Goal: Task Accomplishment & Management: Use online tool/utility

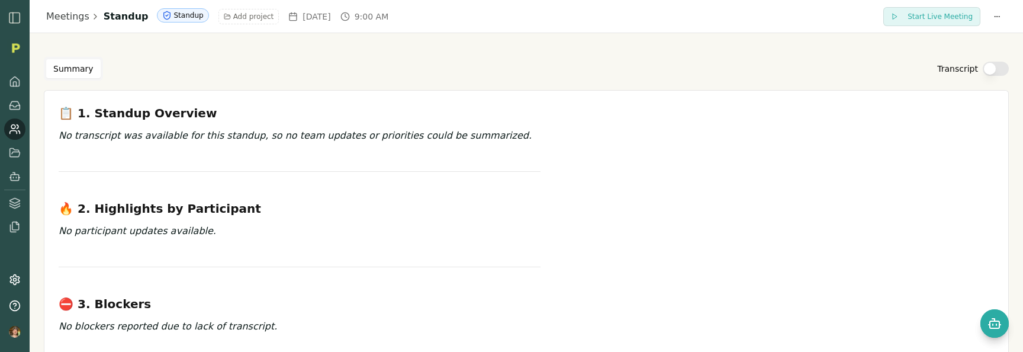
click at [15, 131] on icon at bounding box center [15, 129] width 12 height 12
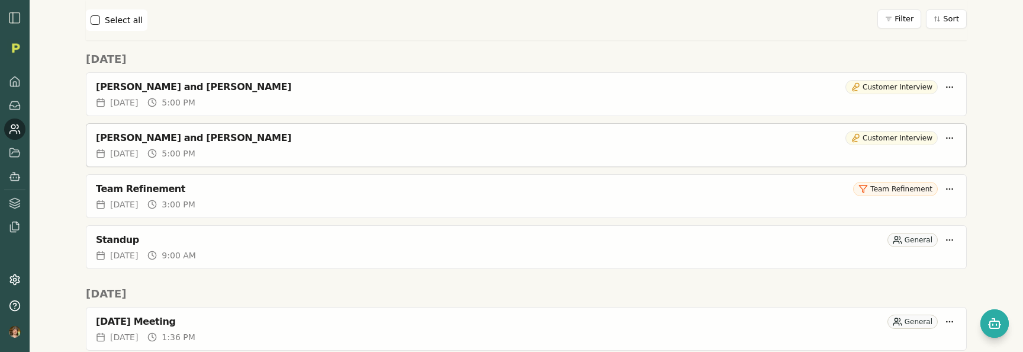
scroll to position [591, 0]
click at [180, 136] on div "[PERSON_NAME] and [PERSON_NAME]" at bounding box center [468, 137] width 745 height 12
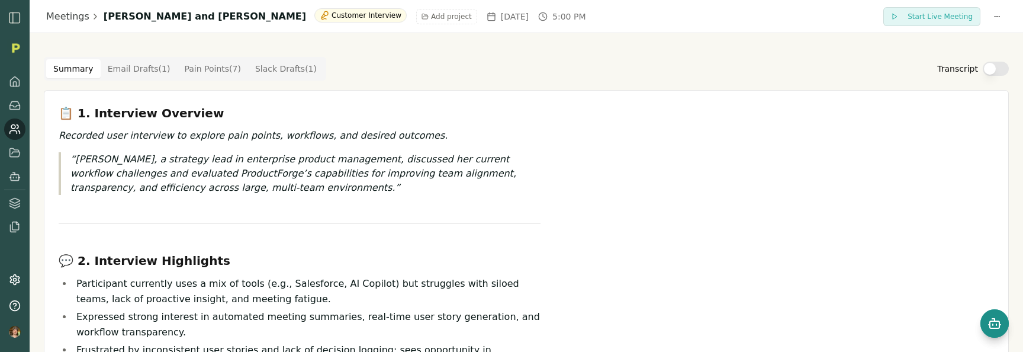
click at [987, 321] on icon "Open chat" at bounding box center [994, 323] width 14 height 14
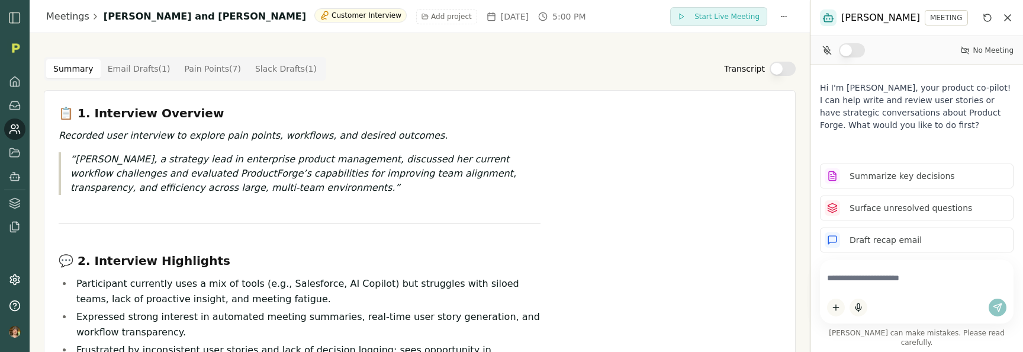
click at [211, 76] on Point "Pain Points ( 7 )" at bounding box center [212, 68] width 71 height 19
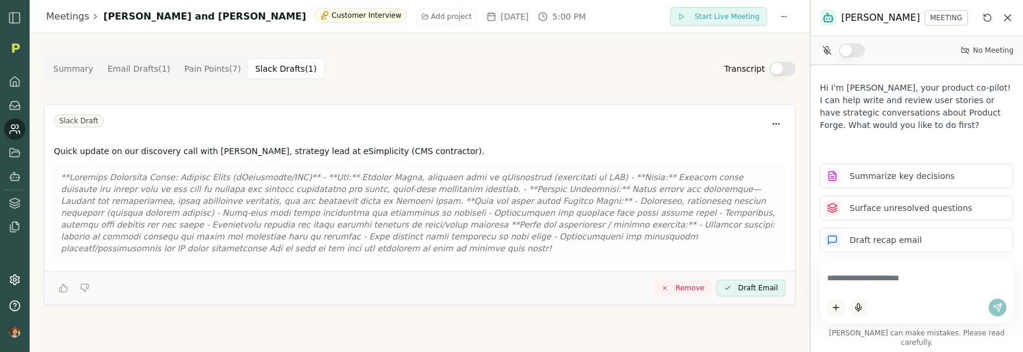
click at [271, 75] on Draft "Slack Drafts ( 1 )" at bounding box center [286, 68] width 76 height 19
click at [66, 69] on button "Summary" at bounding box center [73, 68] width 54 height 19
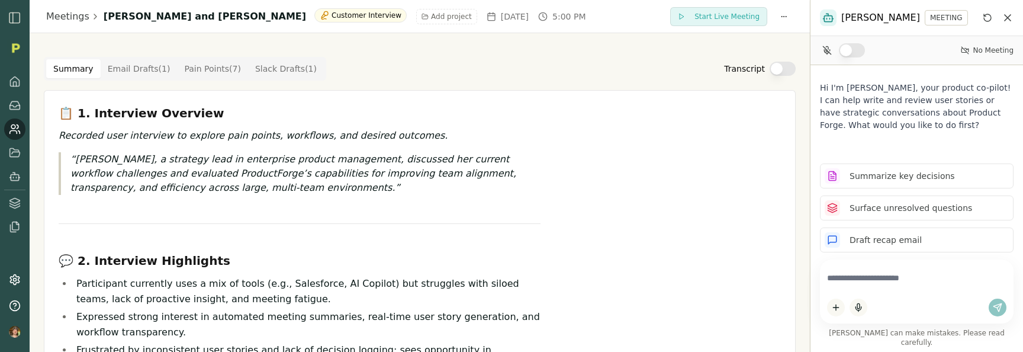
click at [269, 72] on Draft "Slack Drafts ( 1 )" at bounding box center [286, 68] width 76 height 19
click at [72, 69] on button "Summary" at bounding box center [73, 68] width 54 height 19
click at [766, 76] on div "Summary Email Drafts ( 1 ) Pain Points ( 7 ) Slack Drafts ( 1 ) Transcript" at bounding box center [420, 69] width 752 height 24
click at [781, 67] on button "Transcript" at bounding box center [783, 69] width 26 height 14
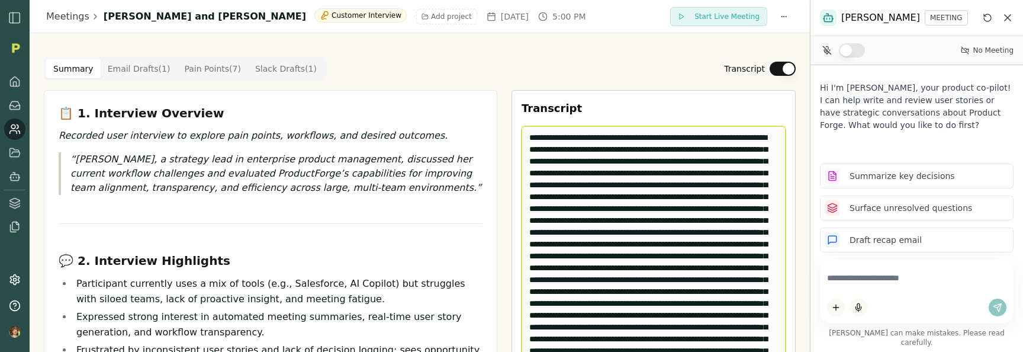
click at [714, 175] on textarea "Edit Transcript" at bounding box center [654, 303] width 264 height 355
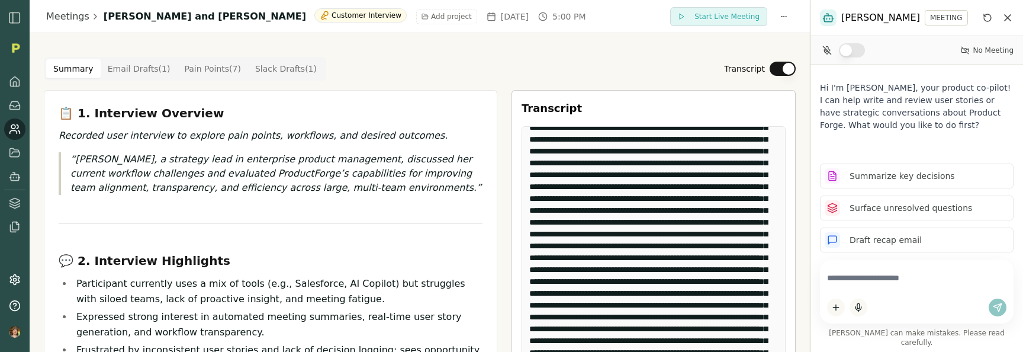
scroll to position [1319, 0]
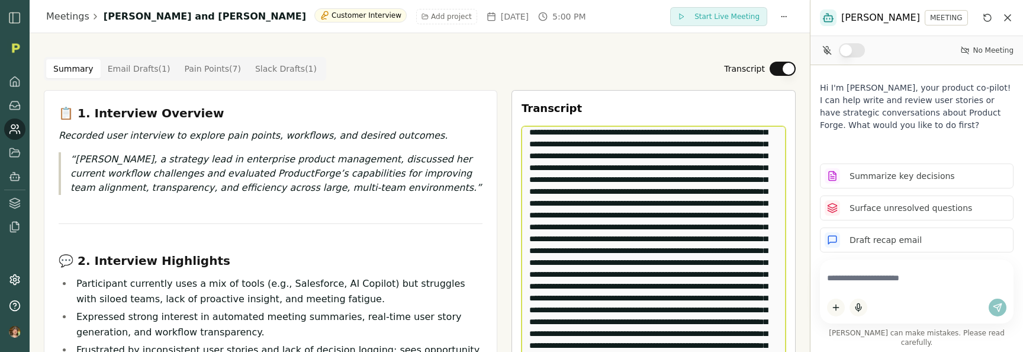
click at [709, 253] on textarea "Edit Transcript" at bounding box center [654, 303] width 264 height 355
click at [764, 251] on textarea "Edit Transcript" at bounding box center [654, 303] width 264 height 355
drag, startPoint x: 759, startPoint y: 251, endPoint x: 766, endPoint y: 259, distance: 10.5
click at [766, 259] on textarea "Edit Transcript" at bounding box center [654, 303] width 264 height 355
click at [738, 275] on textarea "Edit Transcript" at bounding box center [654, 303] width 264 height 355
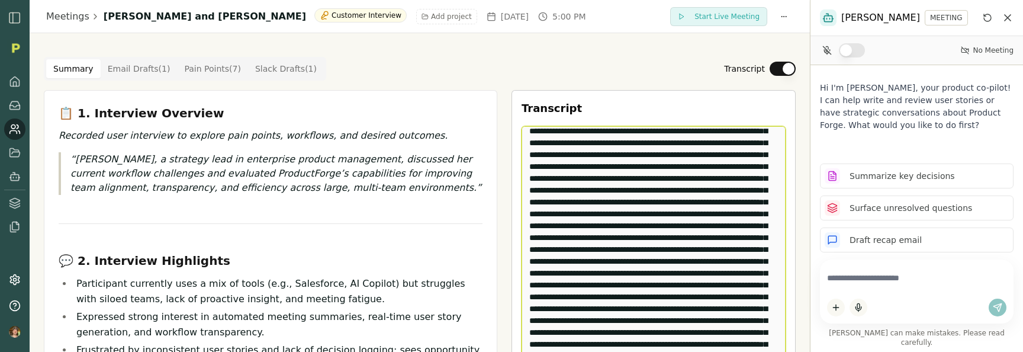
scroll to position [1411, 0]
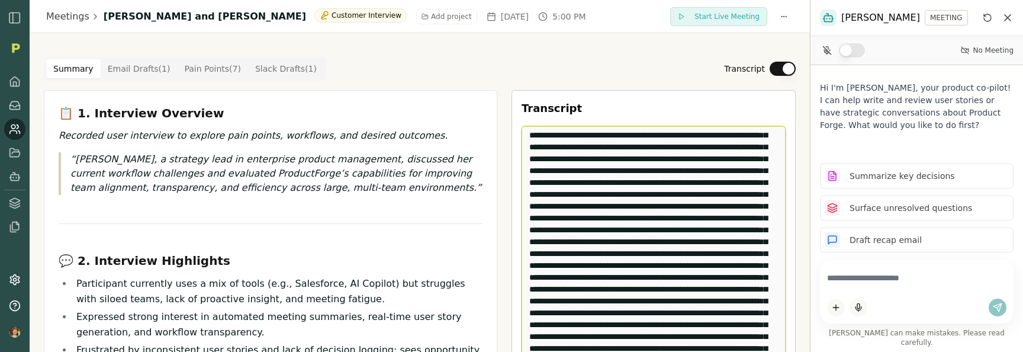
click at [678, 231] on textarea "Edit Transcript" at bounding box center [654, 303] width 264 height 355
click at [683, 230] on textarea "Edit Transcript" at bounding box center [654, 303] width 264 height 355
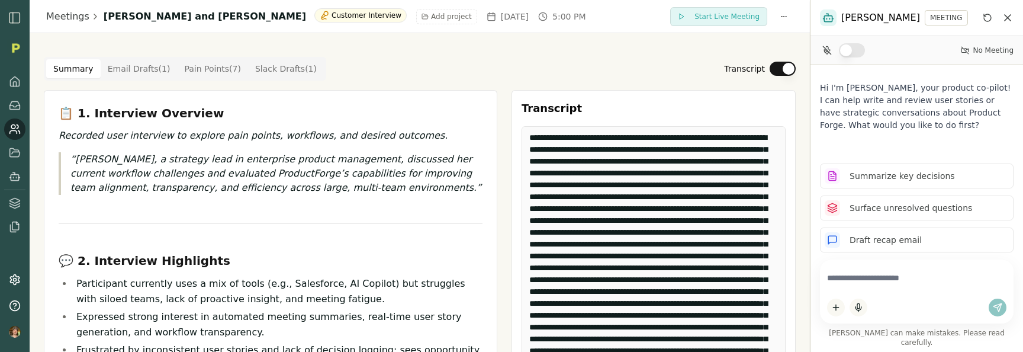
click at [788, 70] on button "Transcript" at bounding box center [783, 69] width 26 height 14
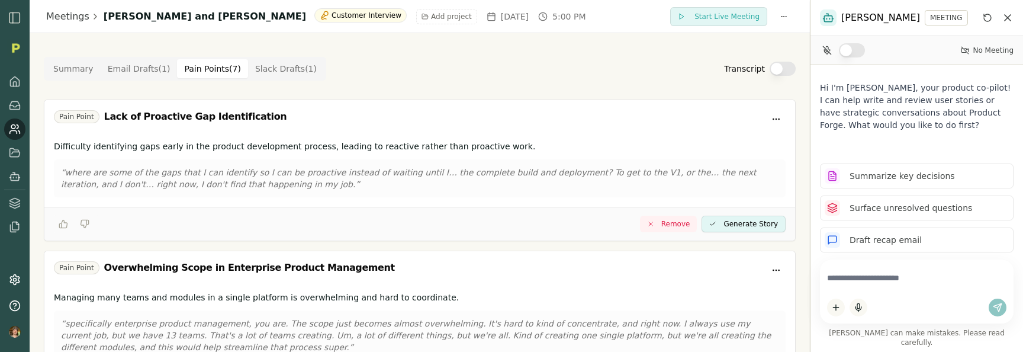
click at [216, 66] on Point "Pain Points ( 7 )" at bounding box center [212, 68] width 71 height 19
click at [115, 71] on Draft "Email Drafts ( 1 )" at bounding box center [139, 68] width 77 height 19
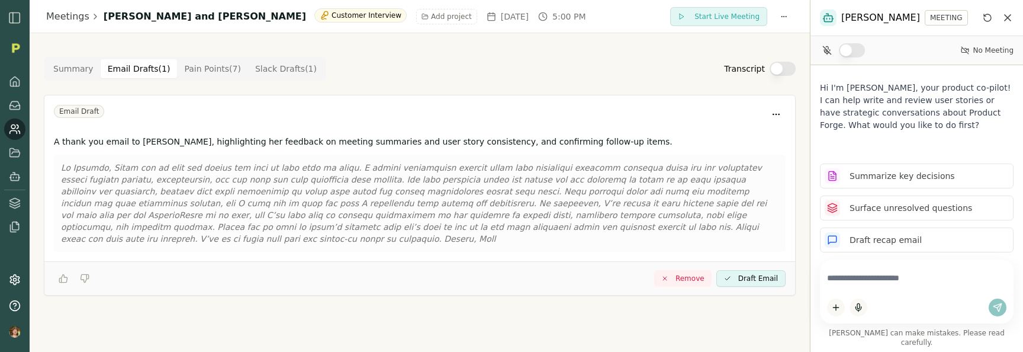
click at [45, 62] on div "Summary Email Drafts ( 1 ) Pain Points ( 7 ) Slack Drafts ( 1 )" at bounding box center [185, 69] width 282 height 24
click at [69, 68] on button "Summary" at bounding box center [73, 68] width 54 height 19
